Goal: Information Seeking & Learning: Learn about a topic

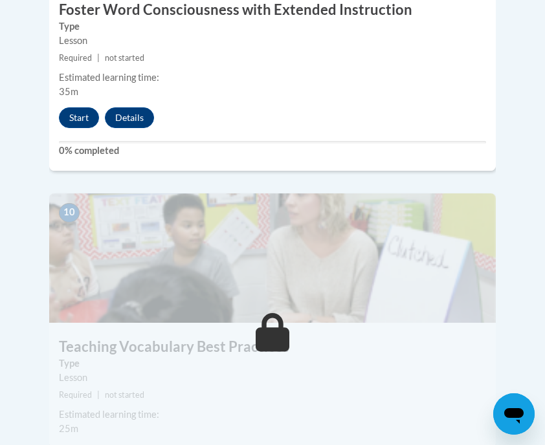
scroll to position [3296, 0]
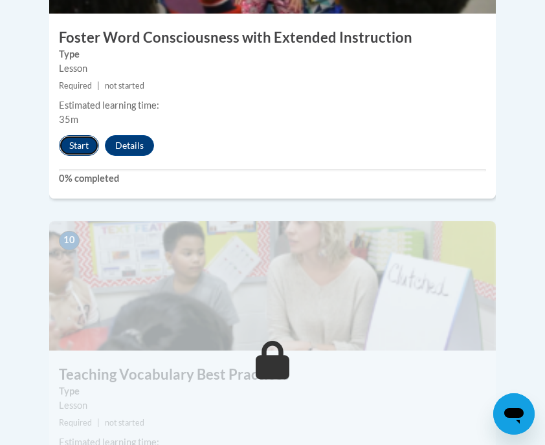
click at [73, 135] on button "Start" at bounding box center [79, 145] width 40 height 21
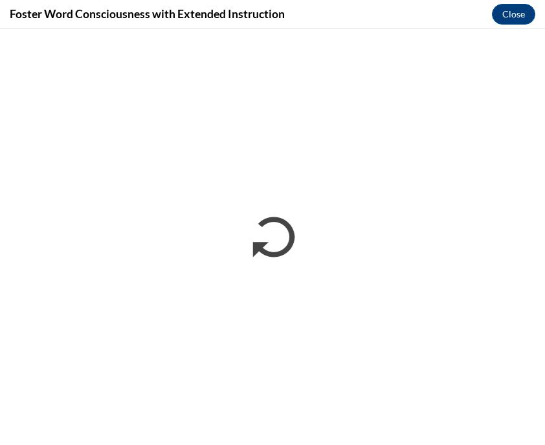
scroll to position [0, 0]
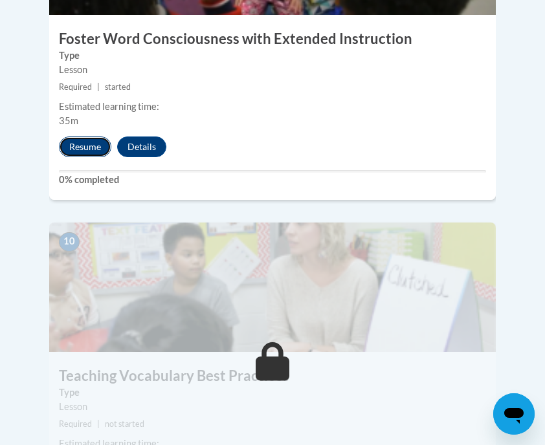
click at [82, 137] on button "Resume" at bounding box center [85, 147] width 52 height 21
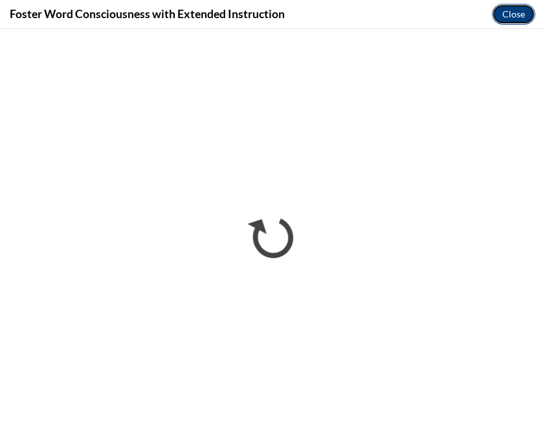
click at [509, 16] on button "Close" at bounding box center [513, 14] width 43 height 21
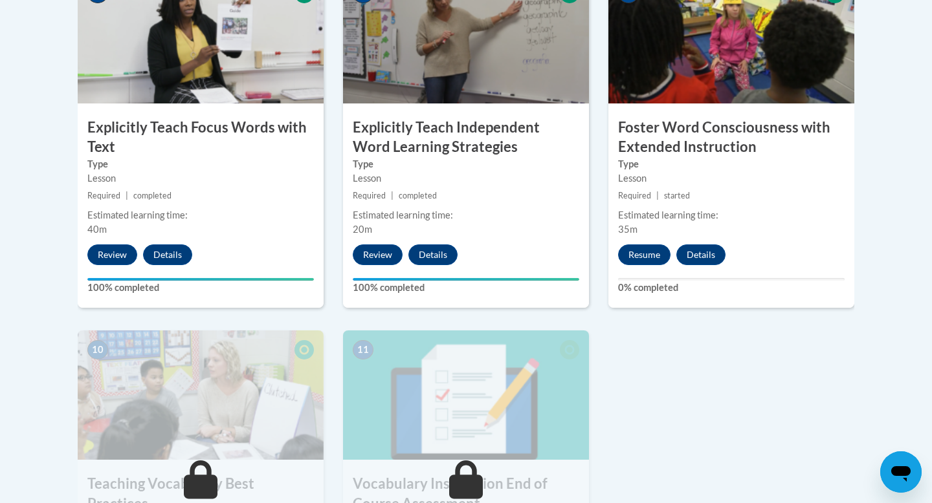
scroll to position [1176, 0]
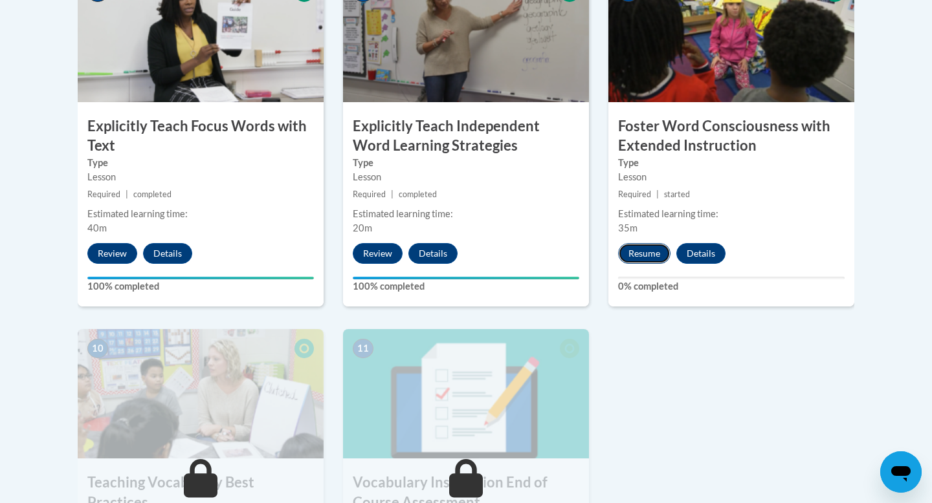
click at [544, 252] on button "Resume" at bounding box center [644, 253] width 52 height 21
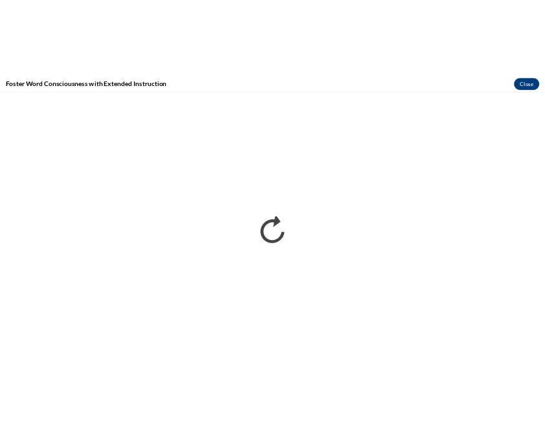
scroll to position [0, 0]
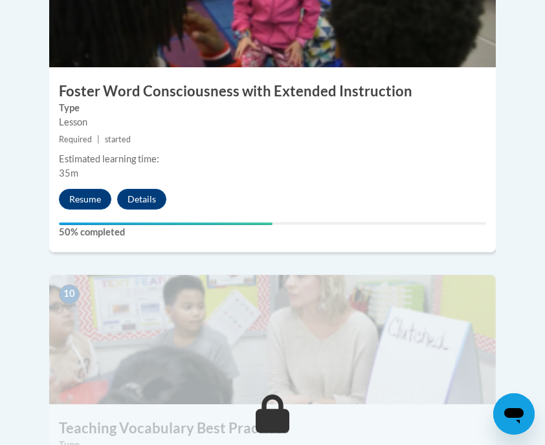
scroll to position [3243, 0]
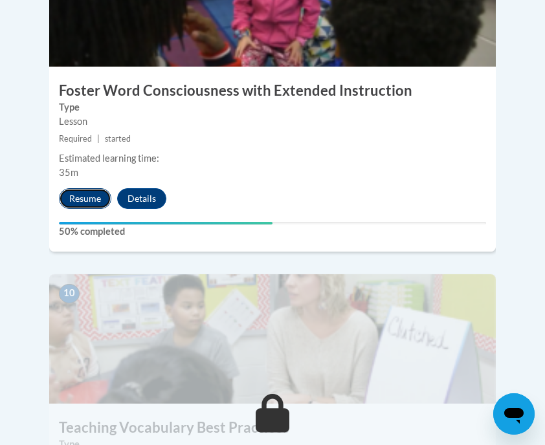
click at [69, 188] on button "Resume" at bounding box center [85, 198] width 52 height 21
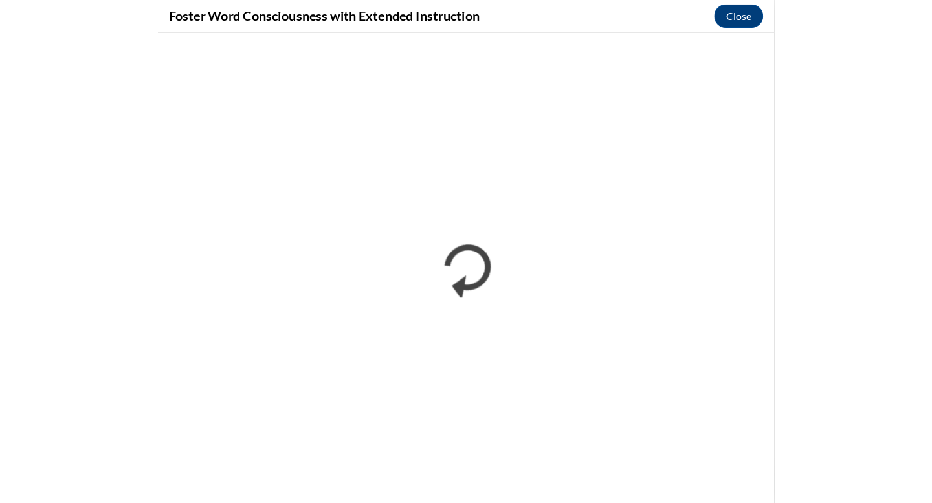
scroll to position [1530, 0]
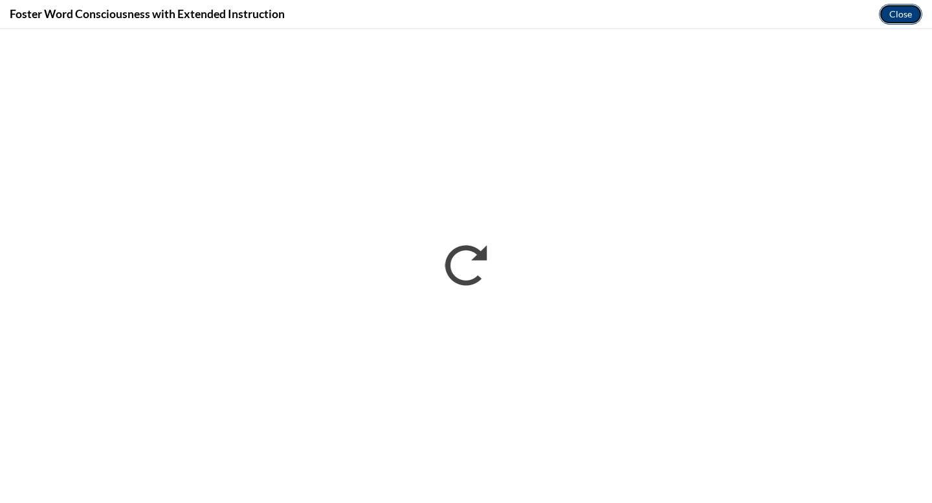
click at [544, 14] on button "Close" at bounding box center [900, 14] width 43 height 21
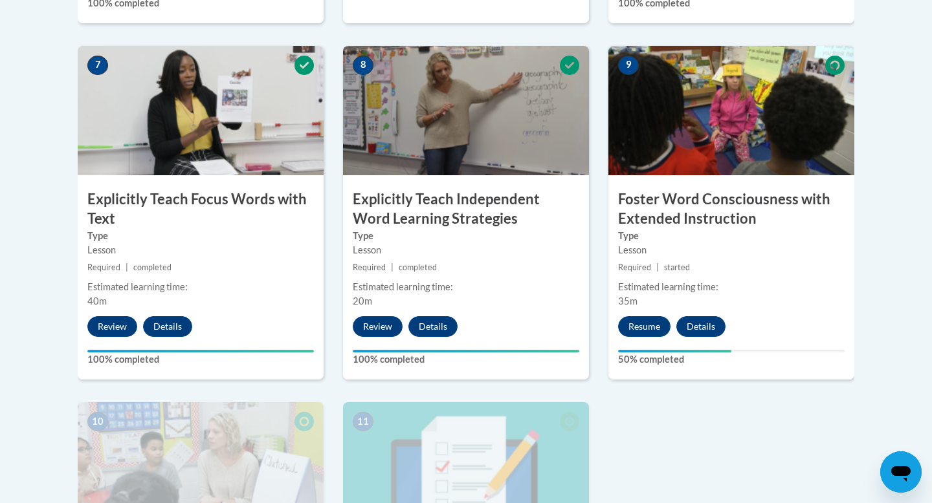
scroll to position [1186, 0]
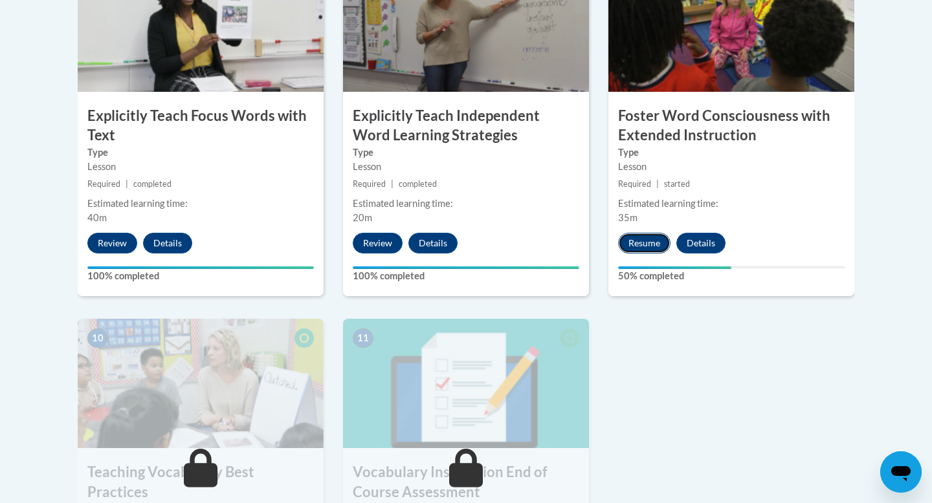
click at [544, 242] on button "Resume" at bounding box center [644, 243] width 52 height 21
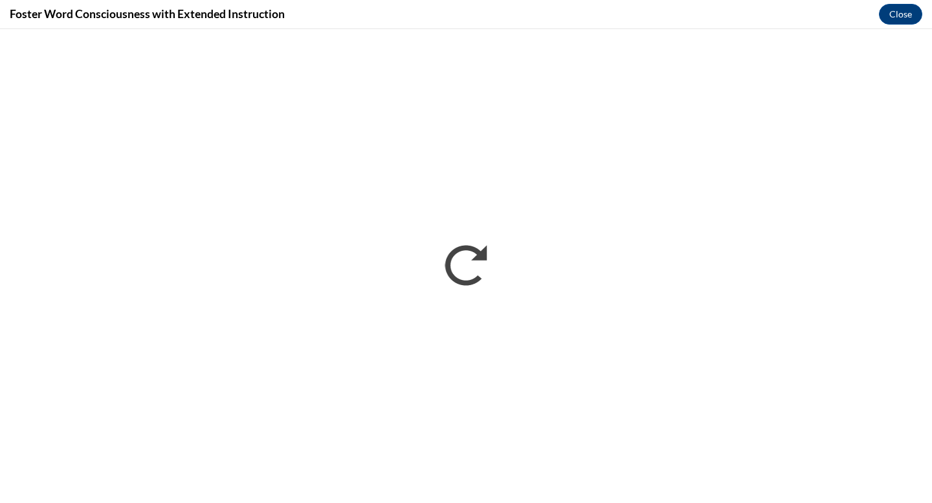
scroll to position [0, 0]
click at [544, 10] on button "Close" at bounding box center [900, 14] width 43 height 21
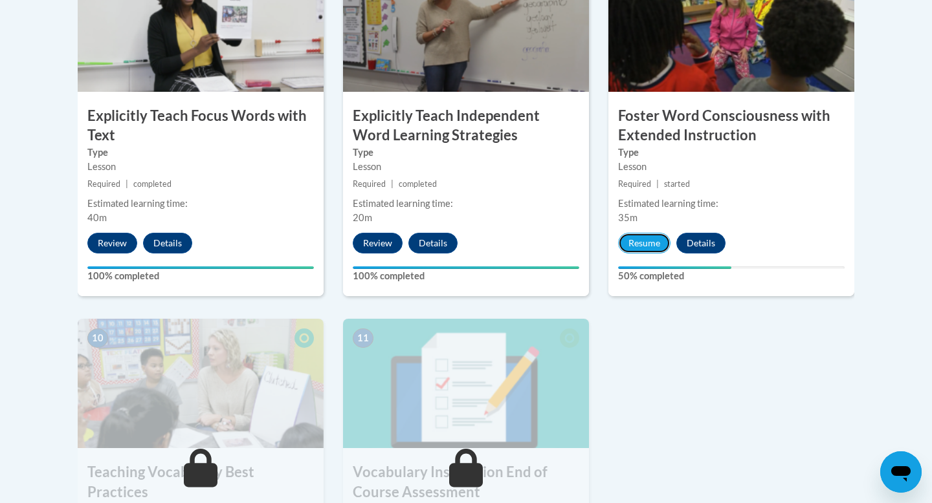
click at [544, 245] on button "Resume" at bounding box center [644, 243] width 52 height 21
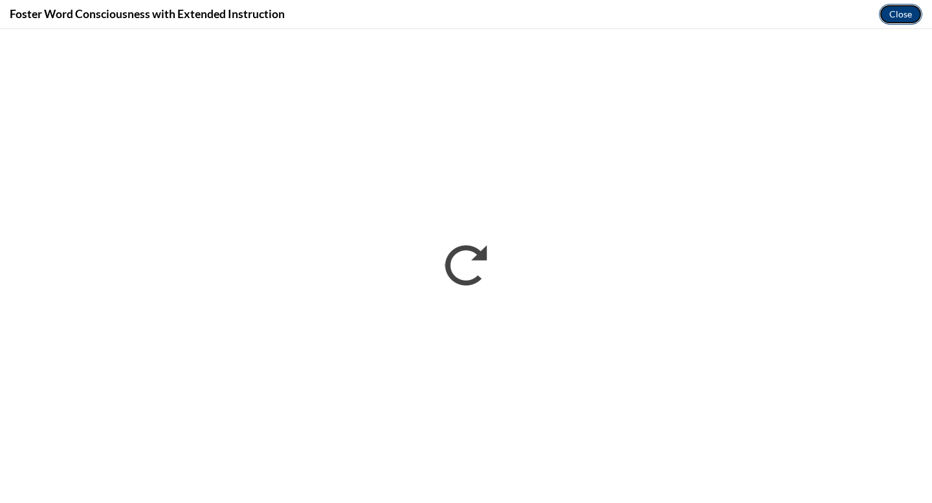
click at [544, 12] on button "Close" at bounding box center [900, 14] width 43 height 21
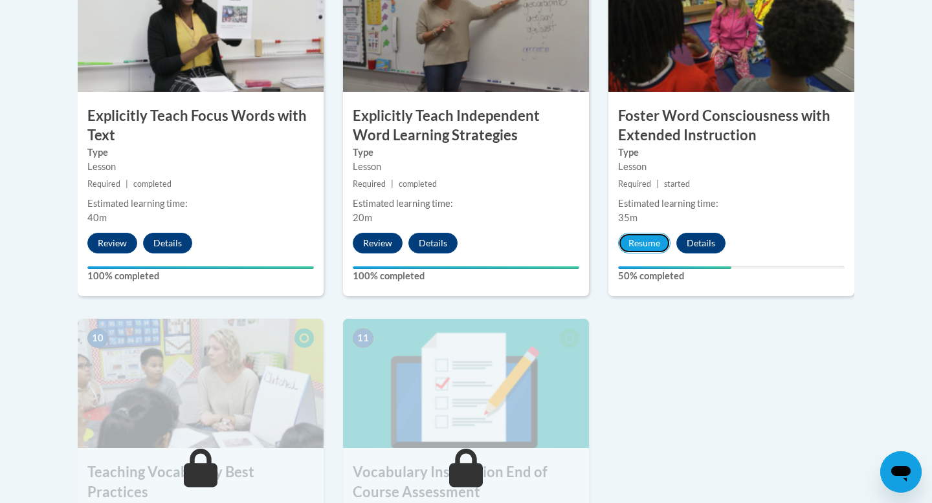
click at [544, 249] on button "Resume" at bounding box center [644, 243] width 52 height 21
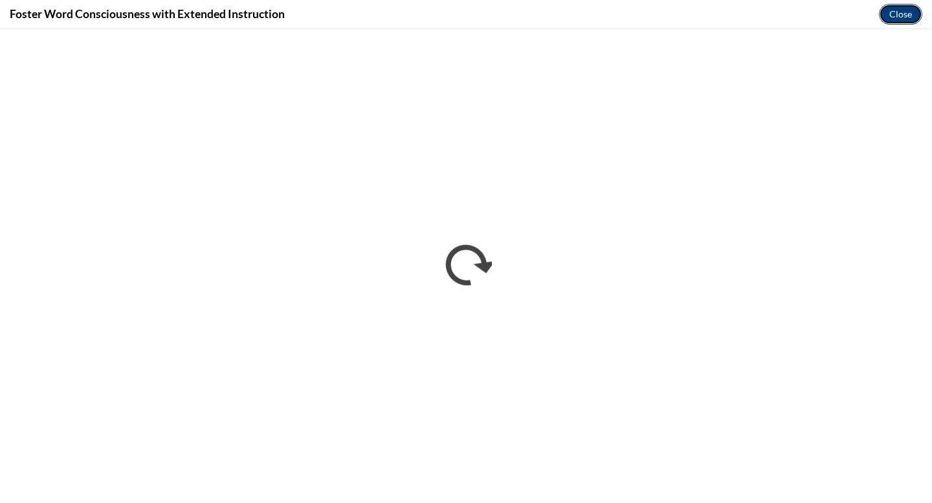
click at [544, 14] on button "Close" at bounding box center [900, 14] width 43 height 21
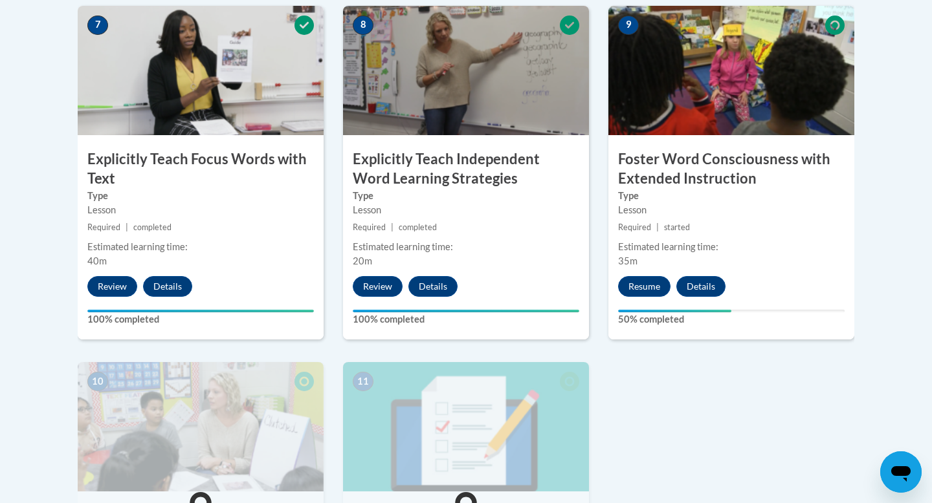
scroll to position [1122, 0]
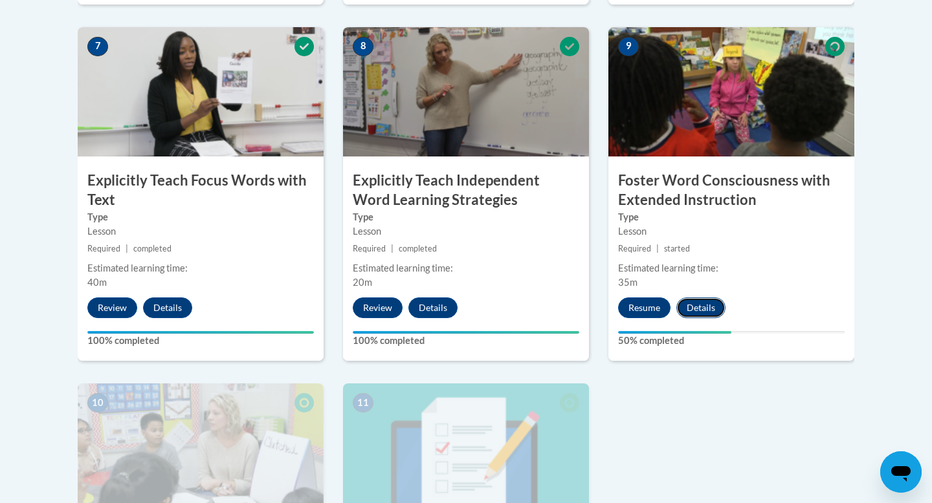
click at [544, 307] on button "Details" at bounding box center [700, 308] width 49 height 21
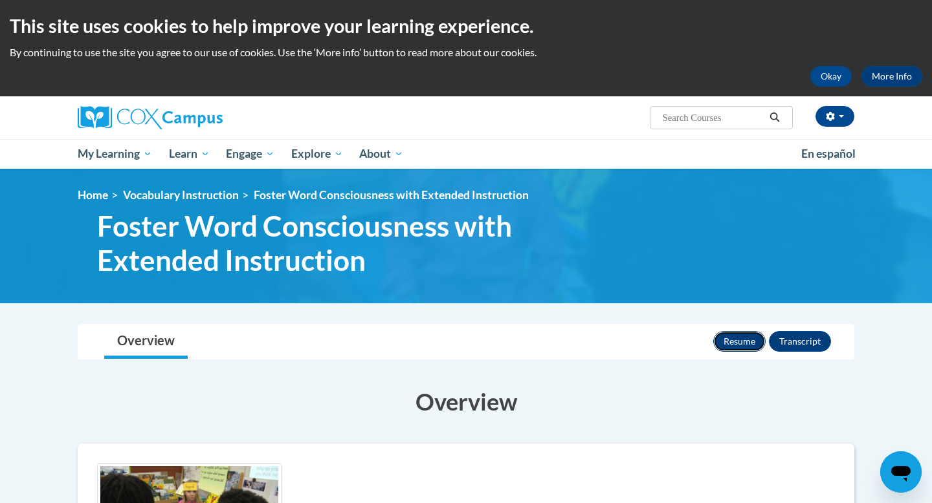
click at [732, 347] on button "Resume" at bounding box center [739, 341] width 52 height 21
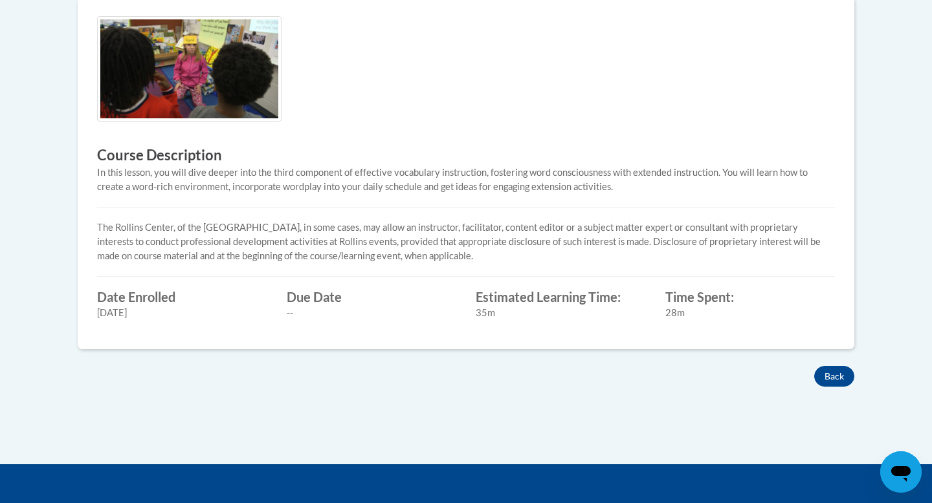
scroll to position [448, 0]
click at [835, 378] on button "Back" at bounding box center [834, 376] width 40 height 21
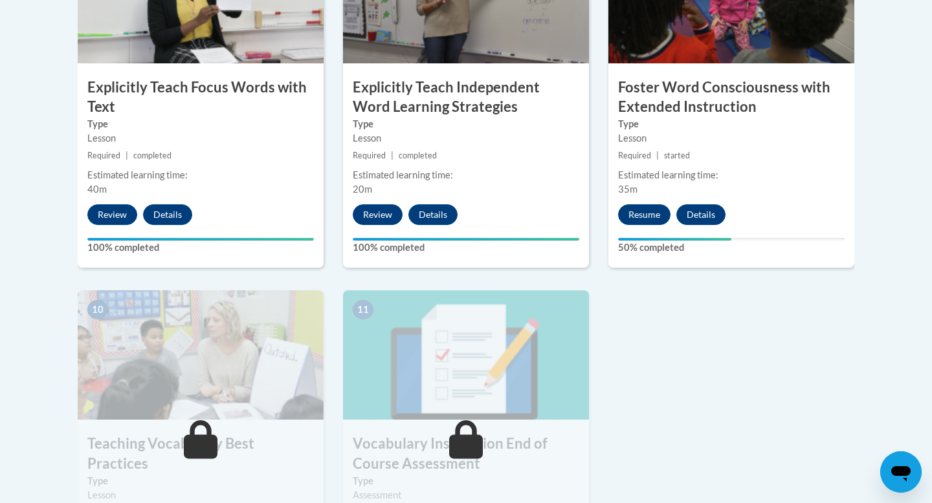
scroll to position [1201, 0]
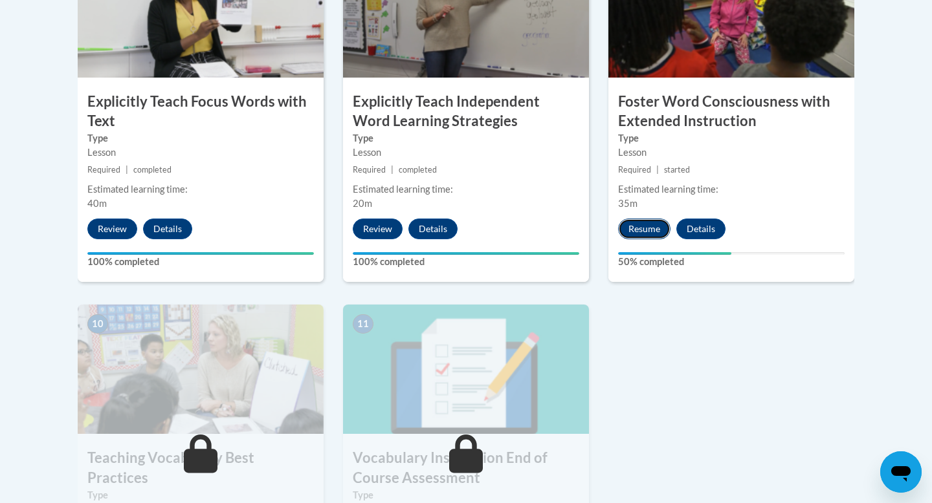
click at [646, 235] on button "Resume" at bounding box center [644, 229] width 52 height 21
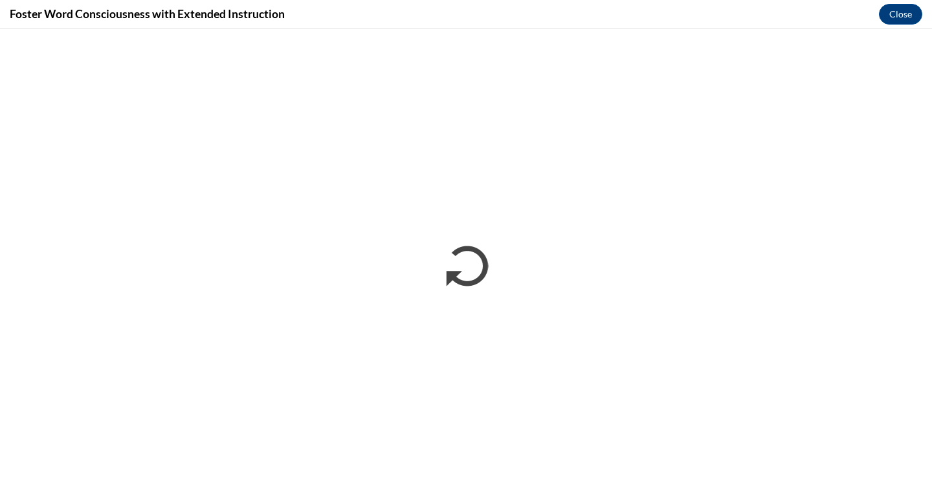
scroll to position [0, 0]
click at [890, 16] on button "Close" at bounding box center [900, 14] width 43 height 21
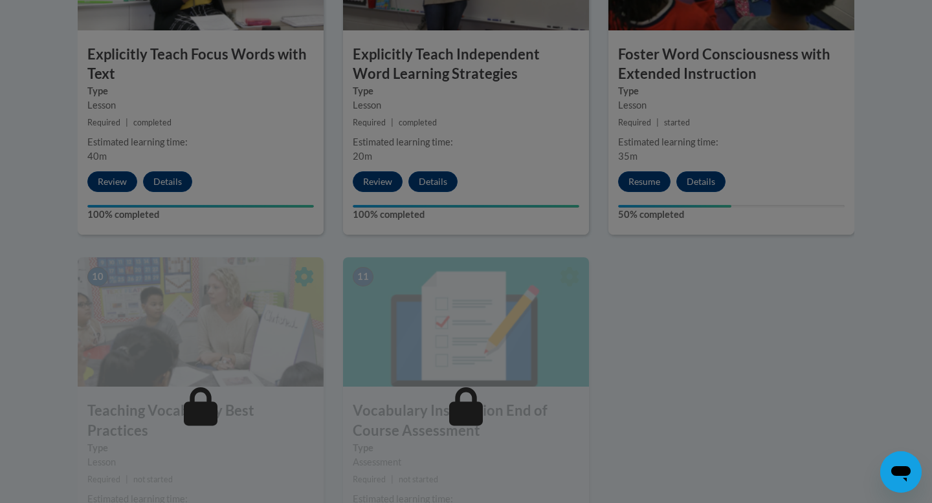
scroll to position [1249, 0]
click at [707, 180] on div at bounding box center [466, 251] width 932 height 503
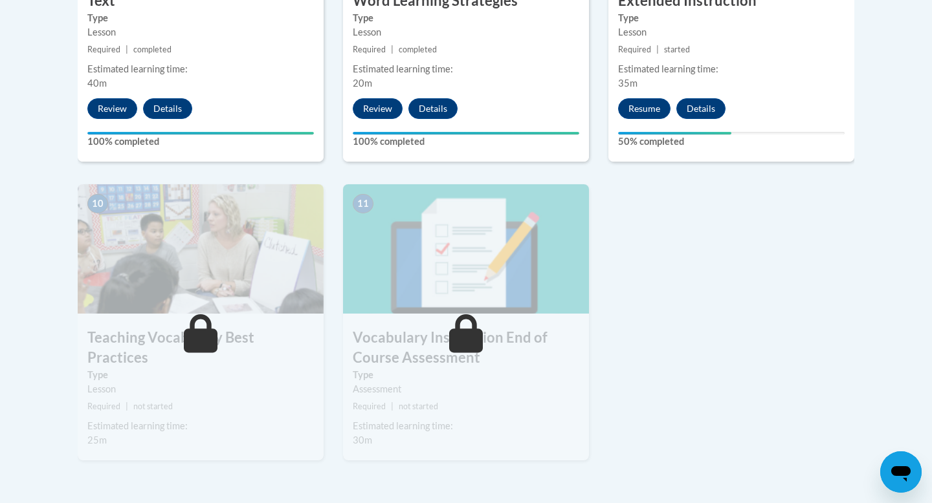
scroll to position [1319, 0]
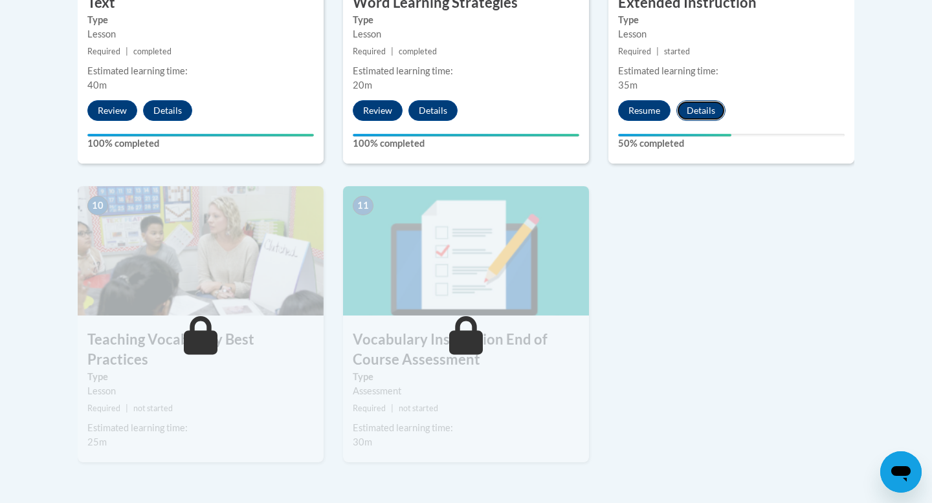
click at [697, 108] on button "Details" at bounding box center [700, 110] width 49 height 21
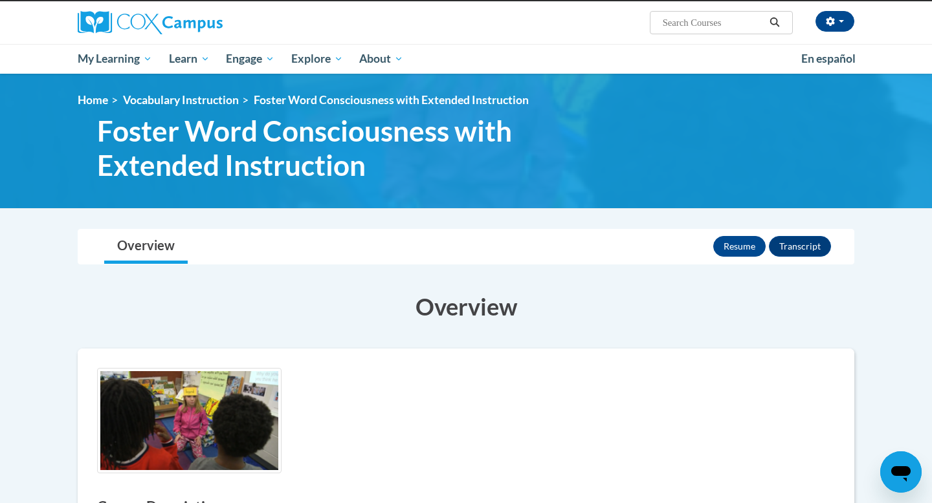
scroll to position [129, 0]
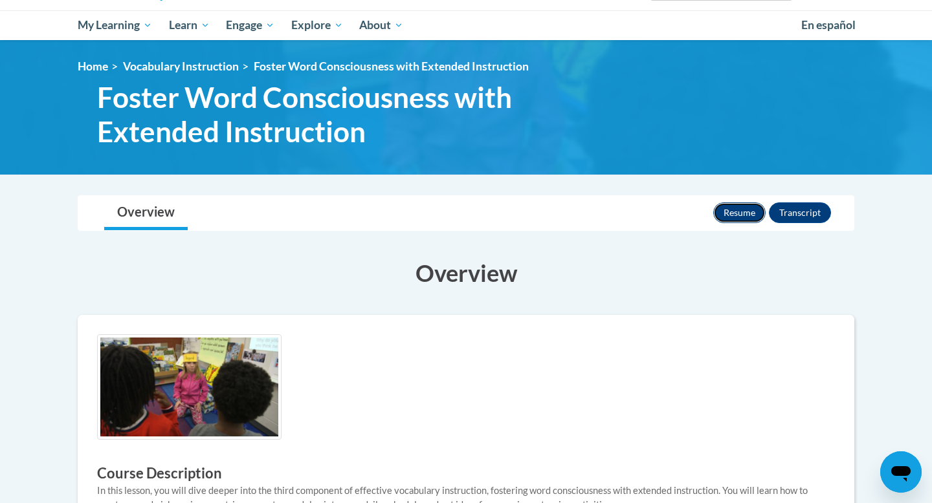
click at [733, 217] on button "Resume" at bounding box center [739, 212] width 52 height 21
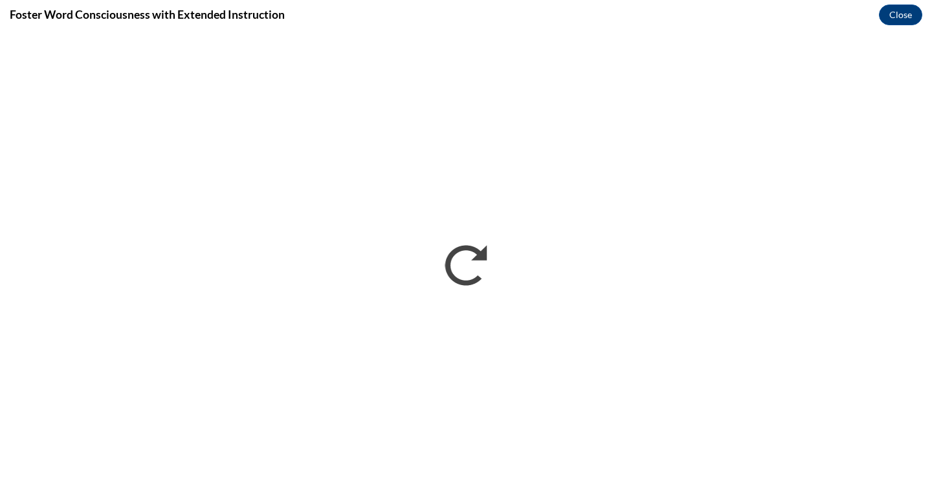
scroll to position [0, 0]
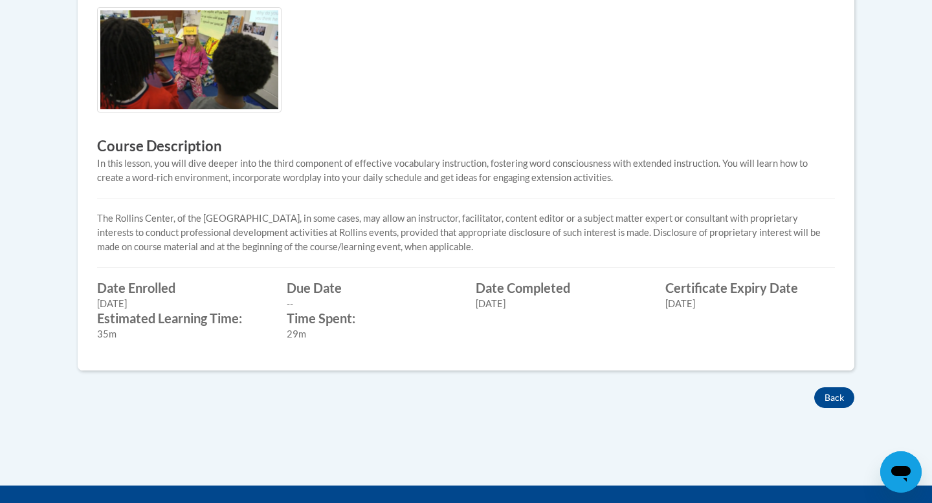
scroll to position [575, 0]
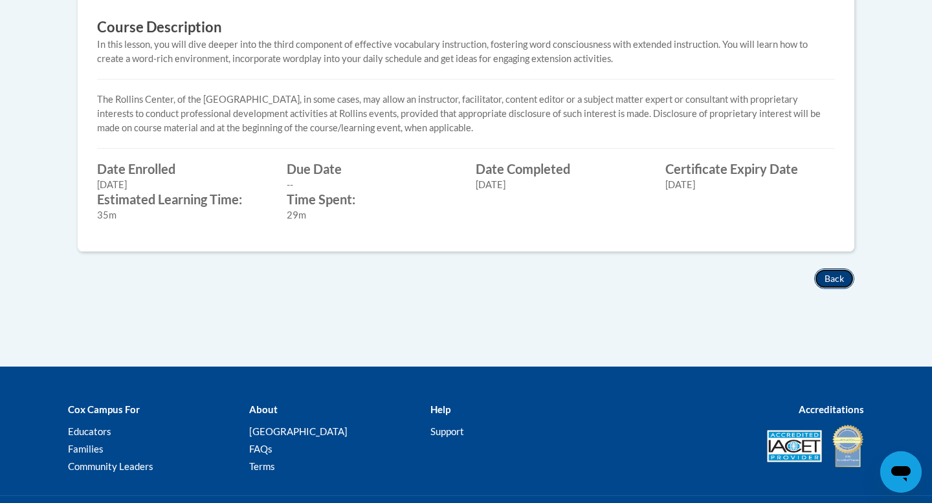
click at [833, 278] on button "Back" at bounding box center [834, 278] width 40 height 21
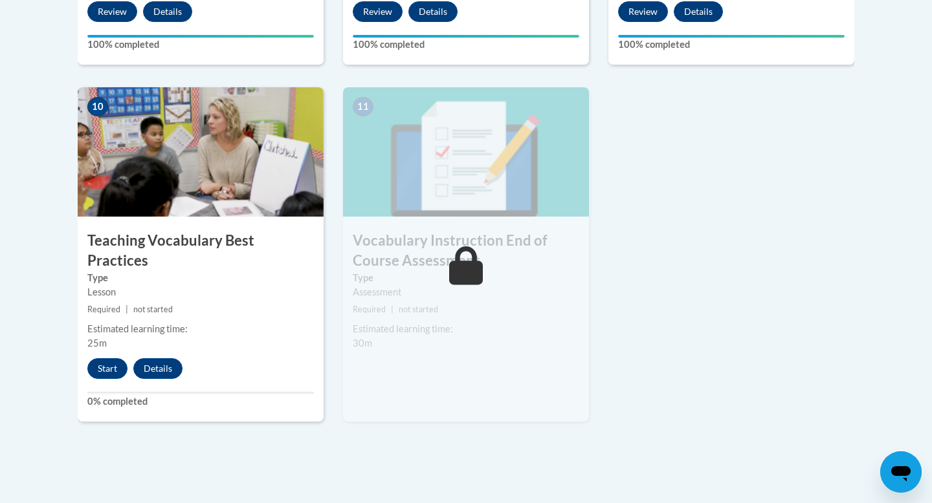
scroll to position [1419, 0]
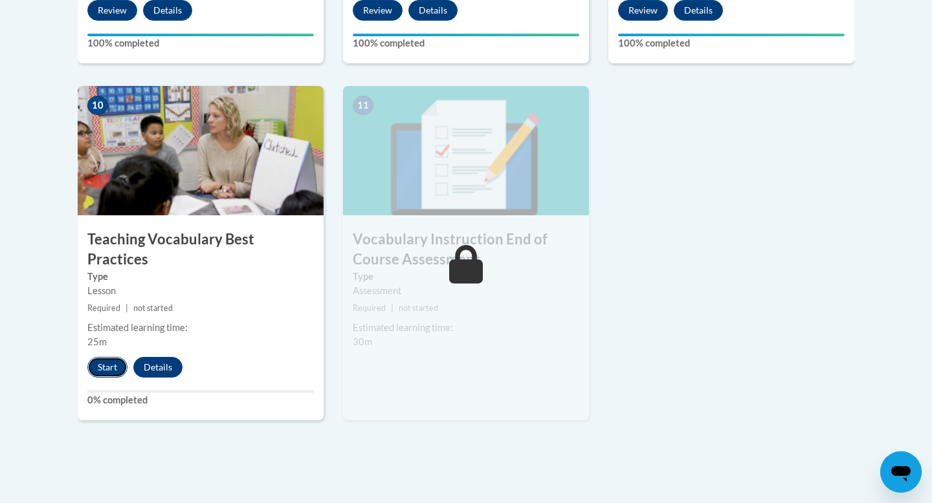
click at [102, 357] on button "Start" at bounding box center [107, 367] width 40 height 21
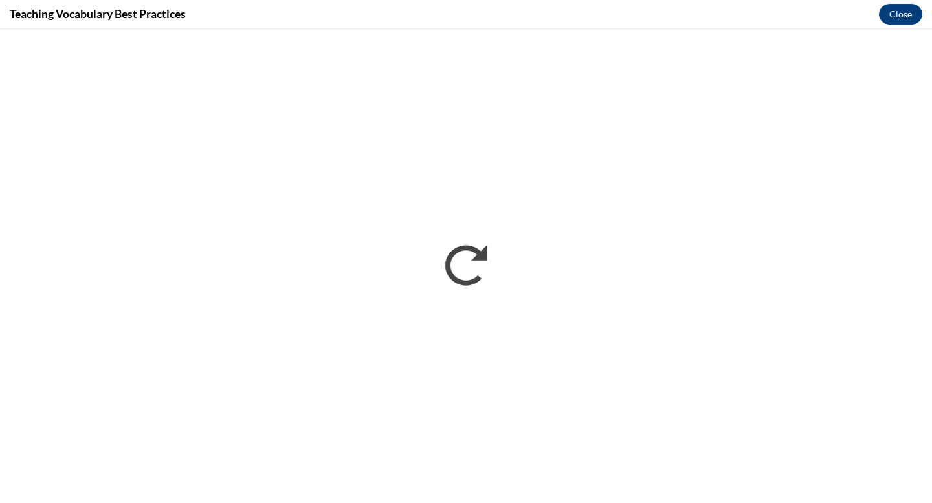
scroll to position [0, 0]
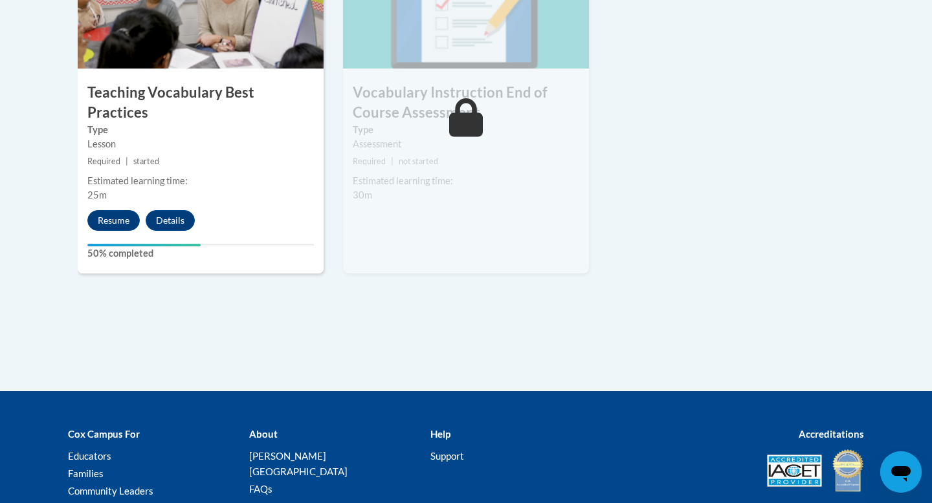
scroll to position [1555, 0]
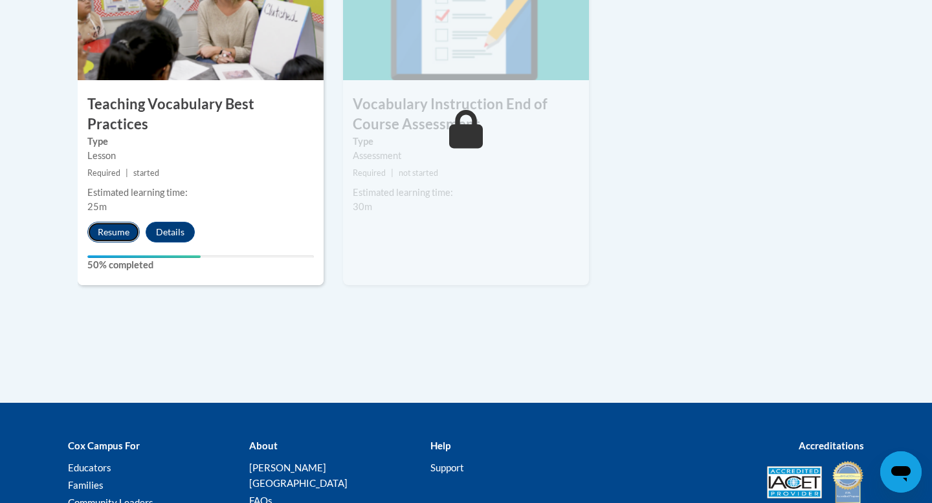
click at [108, 222] on button "Resume" at bounding box center [113, 232] width 52 height 21
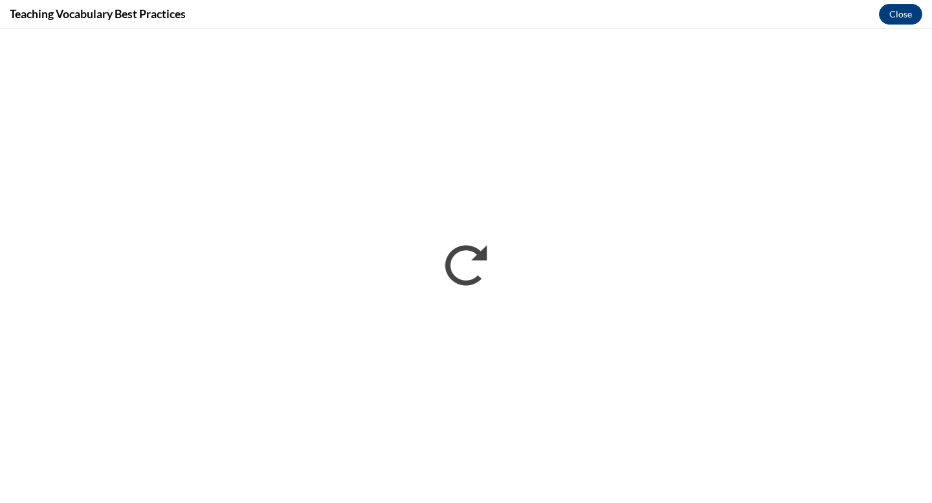
scroll to position [0, 0]
